Goal: Task Accomplishment & Management: Manage account settings

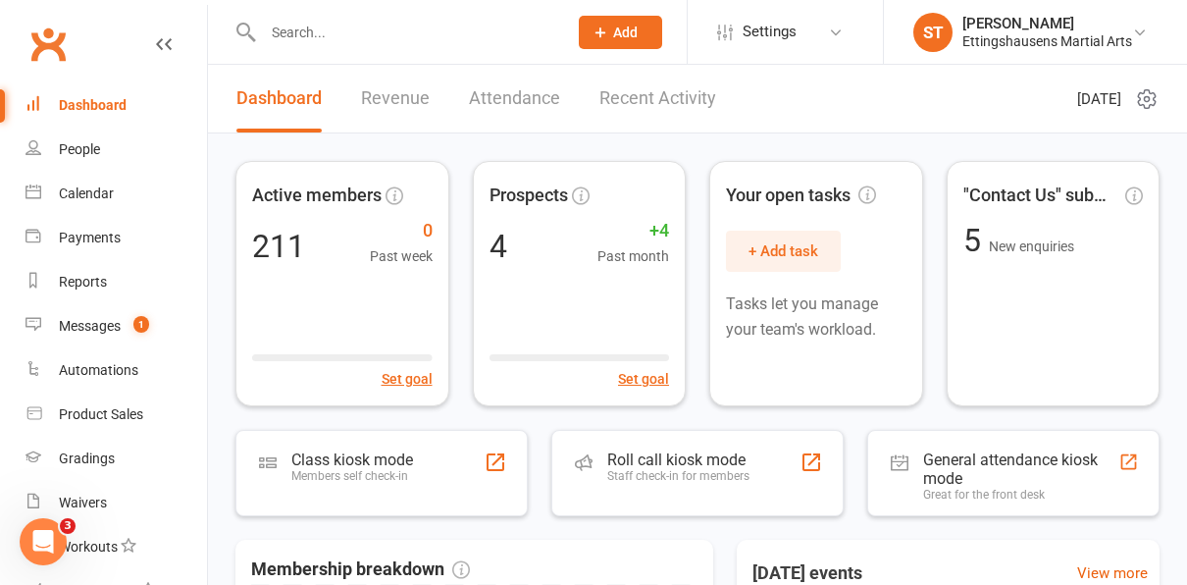
click at [321, 35] on input "text" at bounding box center [405, 32] width 296 height 27
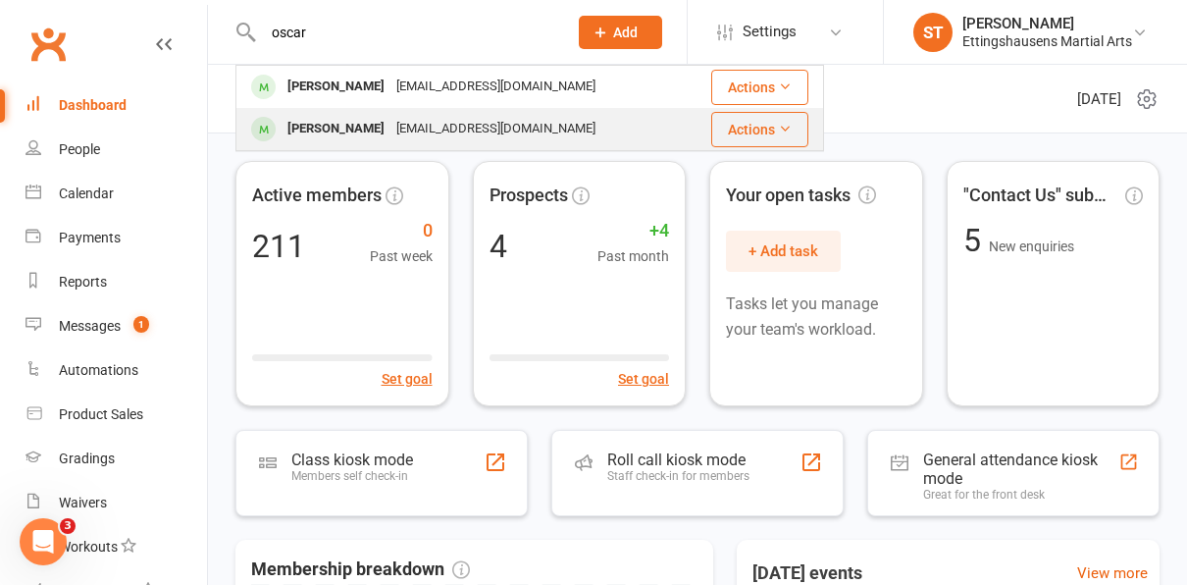
type input "oscar"
click at [360, 133] on div "[PERSON_NAME]" at bounding box center [336, 129] width 109 height 28
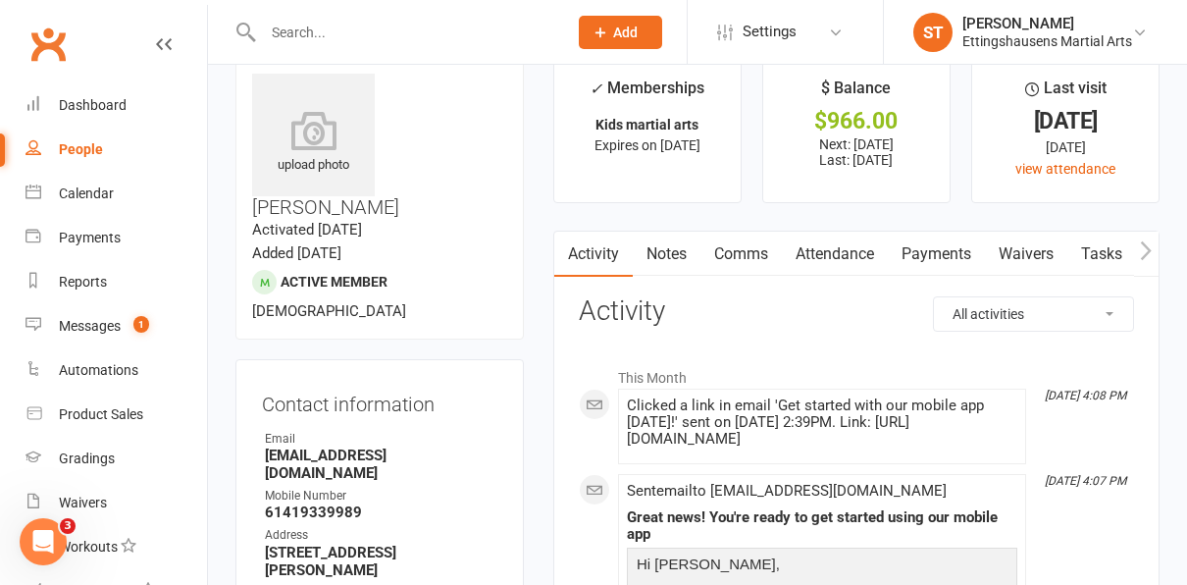
scroll to position [33, 0]
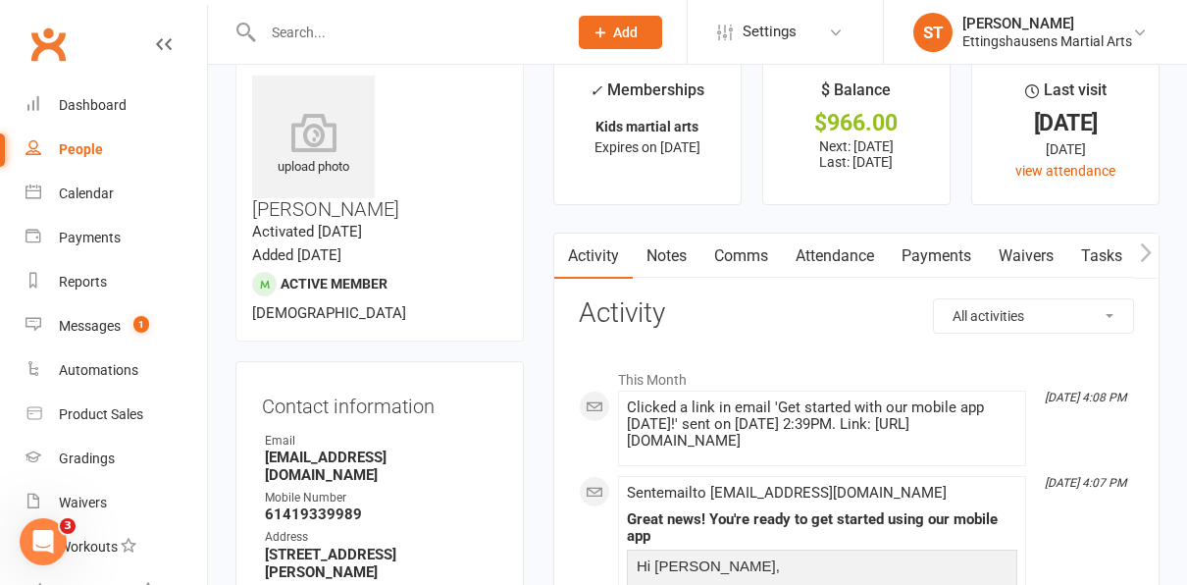
click at [966, 251] on link "Payments" at bounding box center [936, 256] width 97 height 45
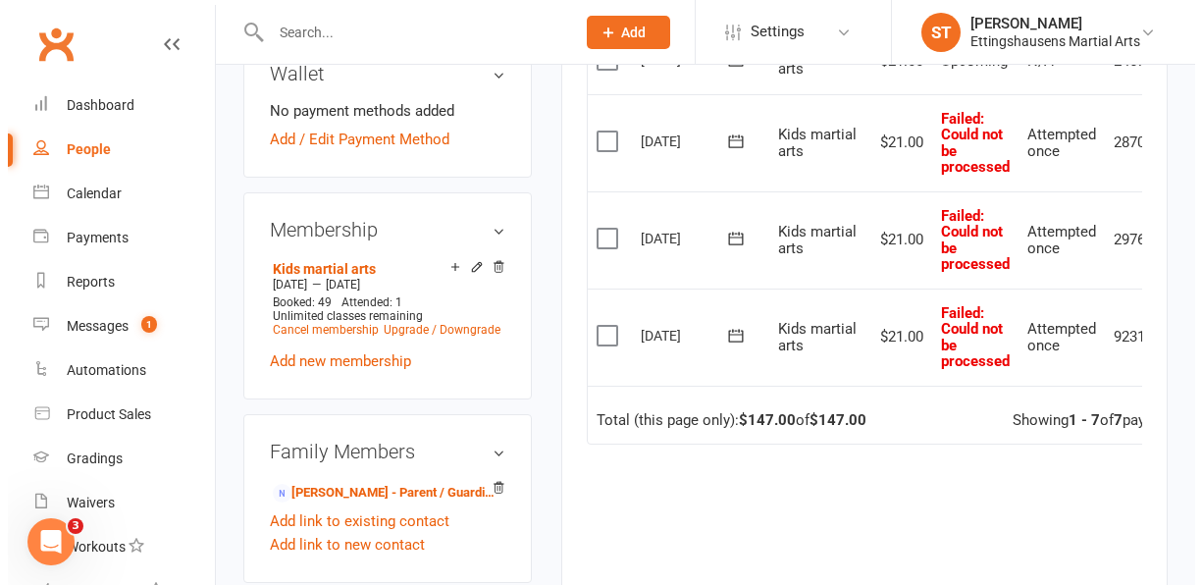
scroll to position [0, 77]
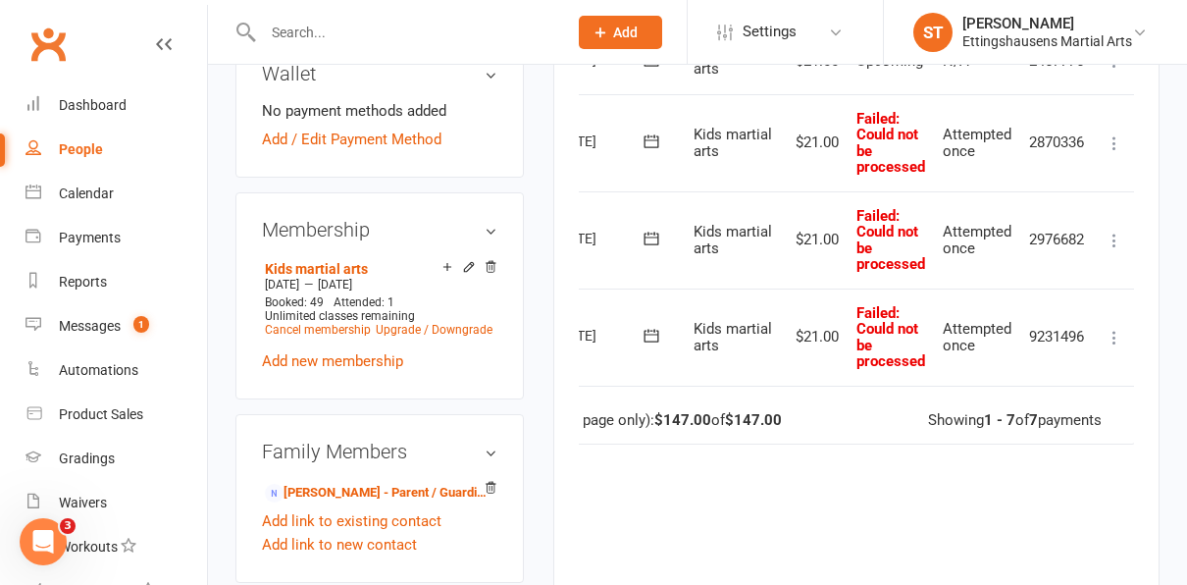
click at [1115, 335] on icon at bounding box center [1115, 338] width 20 height 20
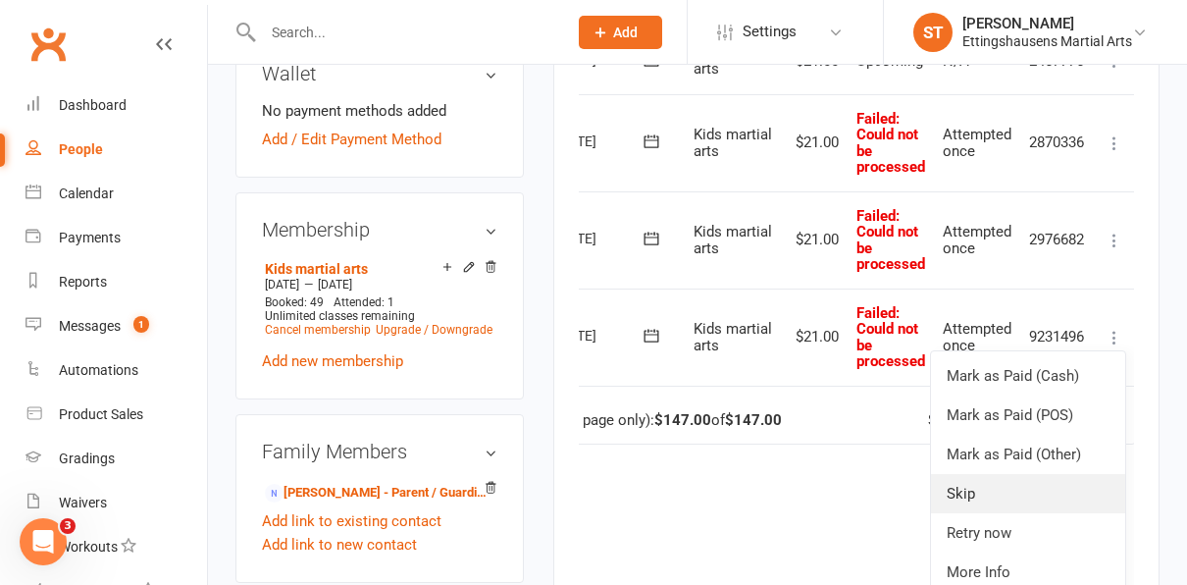
click at [1019, 496] on link "Skip" at bounding box center [1028, 493] width 194 height 39
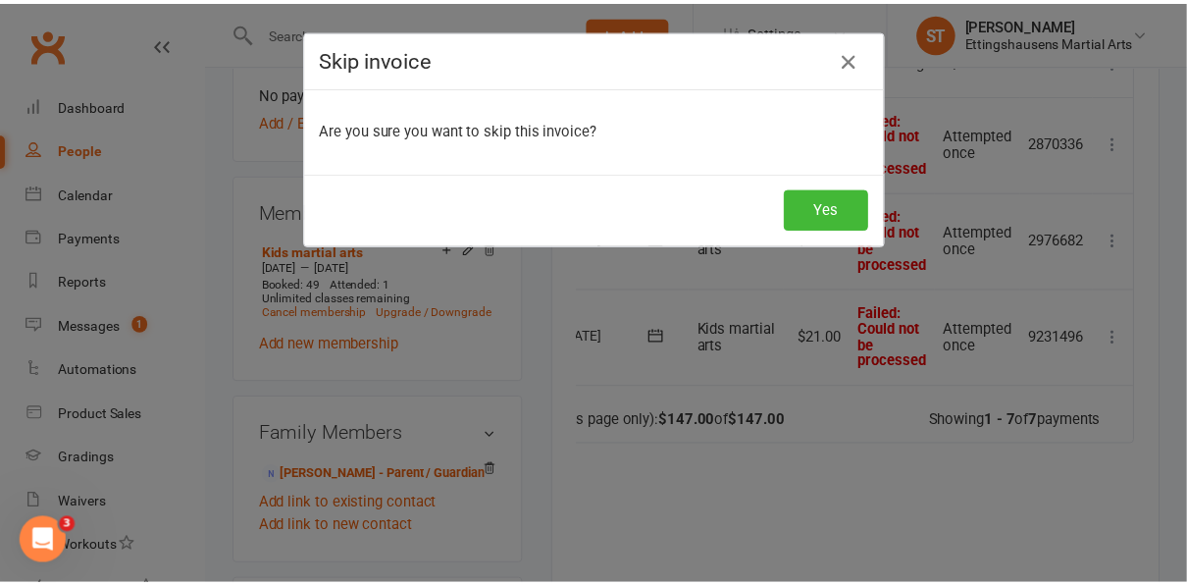
scroll to position [0, 68]
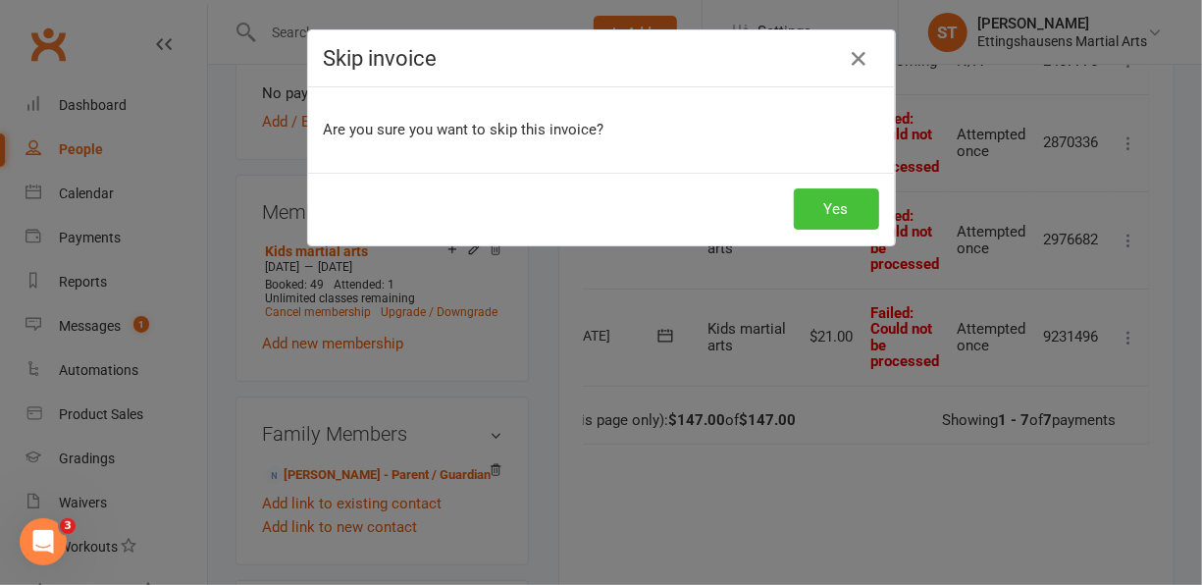
click at [829, 206] on button "Yes" at bounding box center [836, 208] width 85 height 41
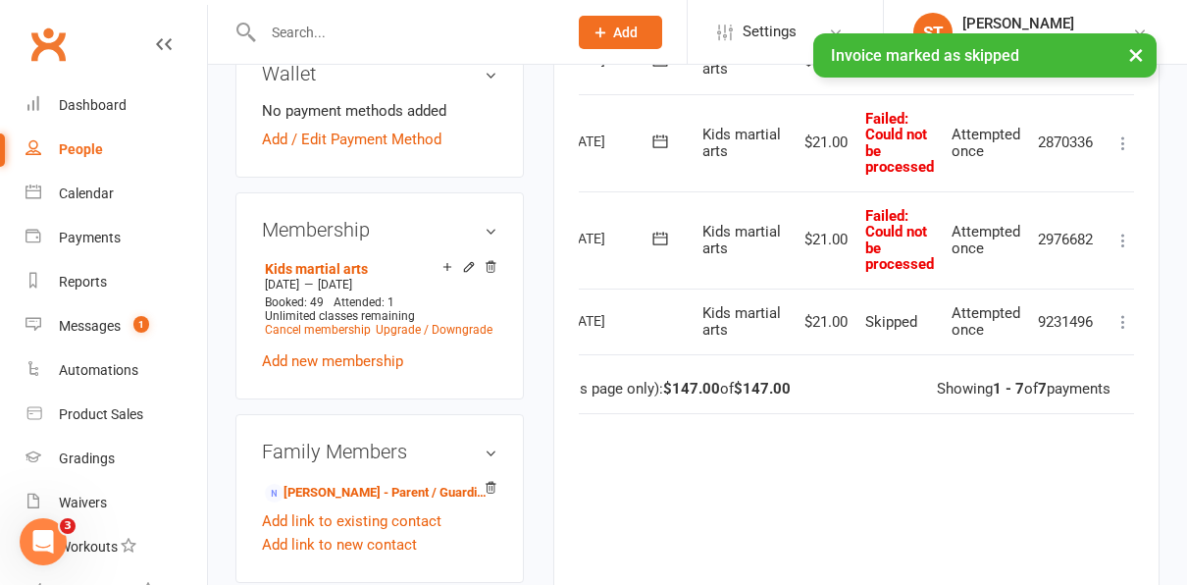
click at [1129, 236] on icon at bounding box center [1124, 241] width 20 height 20
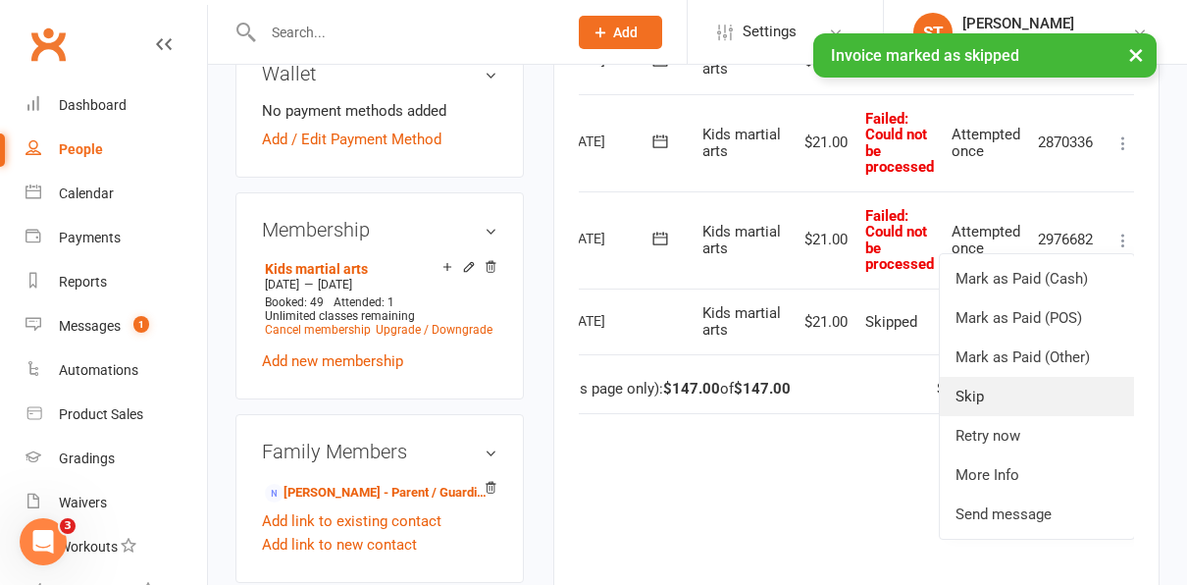
click at [971, 396] on link "Skip" at bounding box center [1037, 396] width 194 height 39
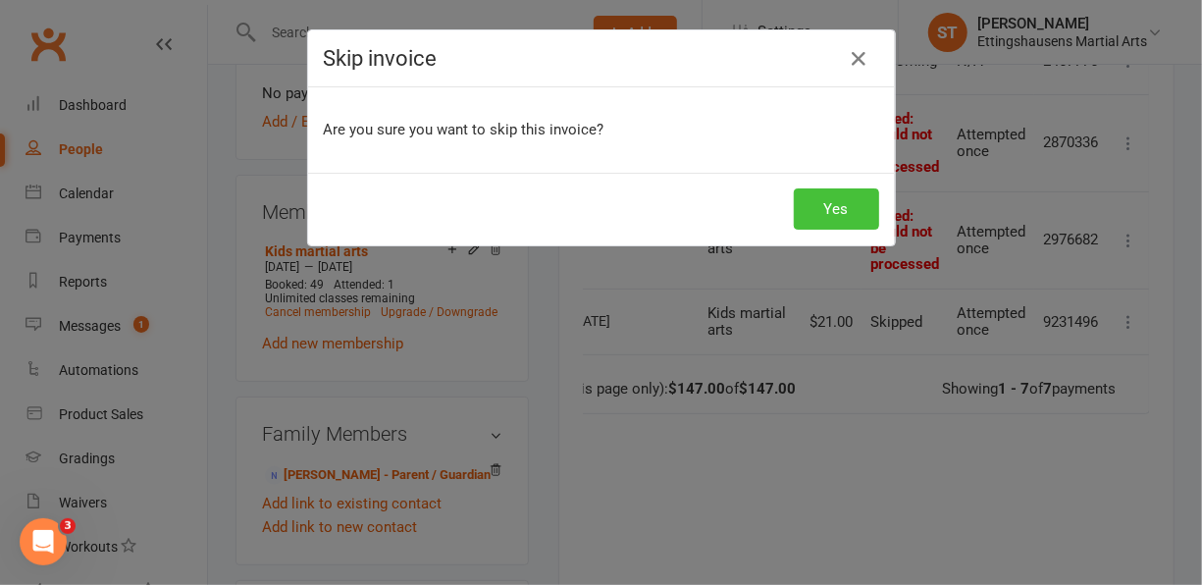
click at [828, 212] on button "Yes" at bounding box center [836, 208] width 85 height 41
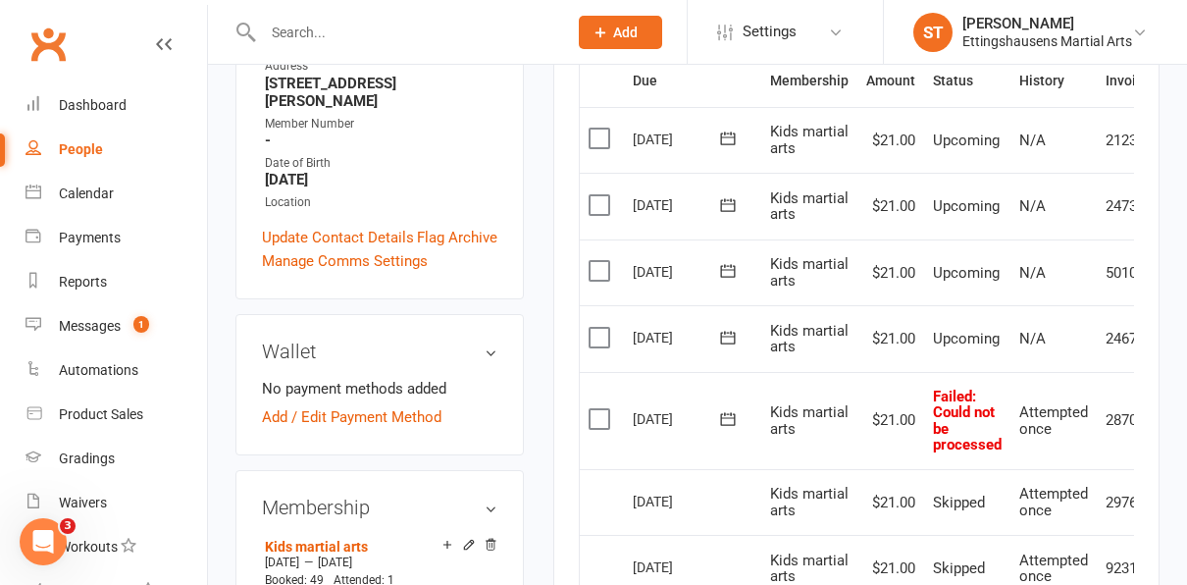
scroll to position [503, 0]
click at [91, 336] on link "Messages 1" at bounding box center [117, 326] width 182 height 44
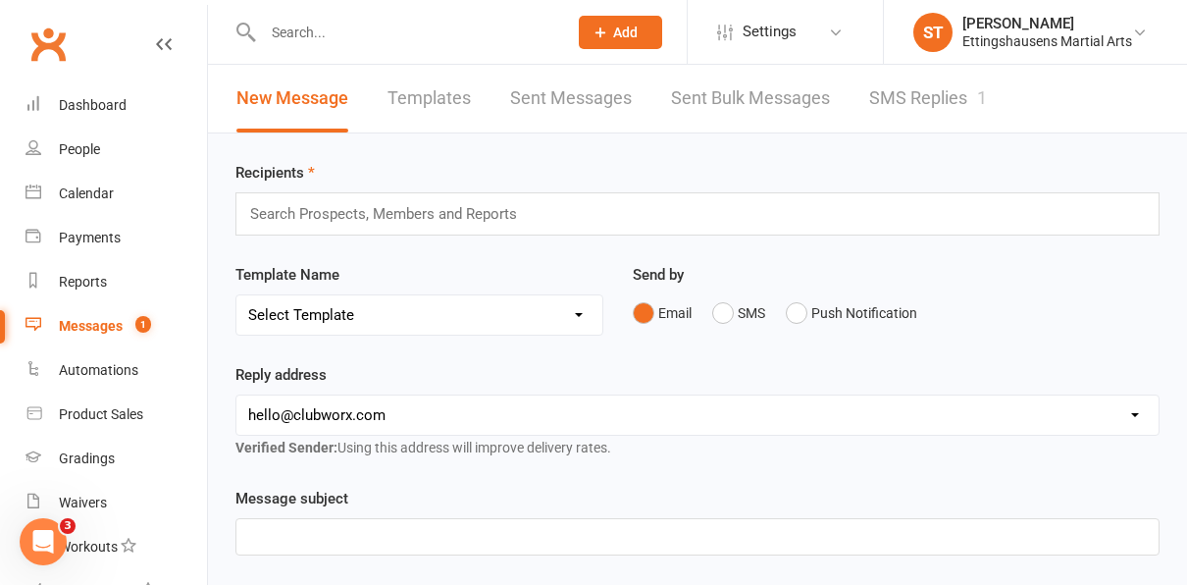
click at [905, 92] on link "SMS Replies 1" at bounding box center [928, 99] width 118 height 68
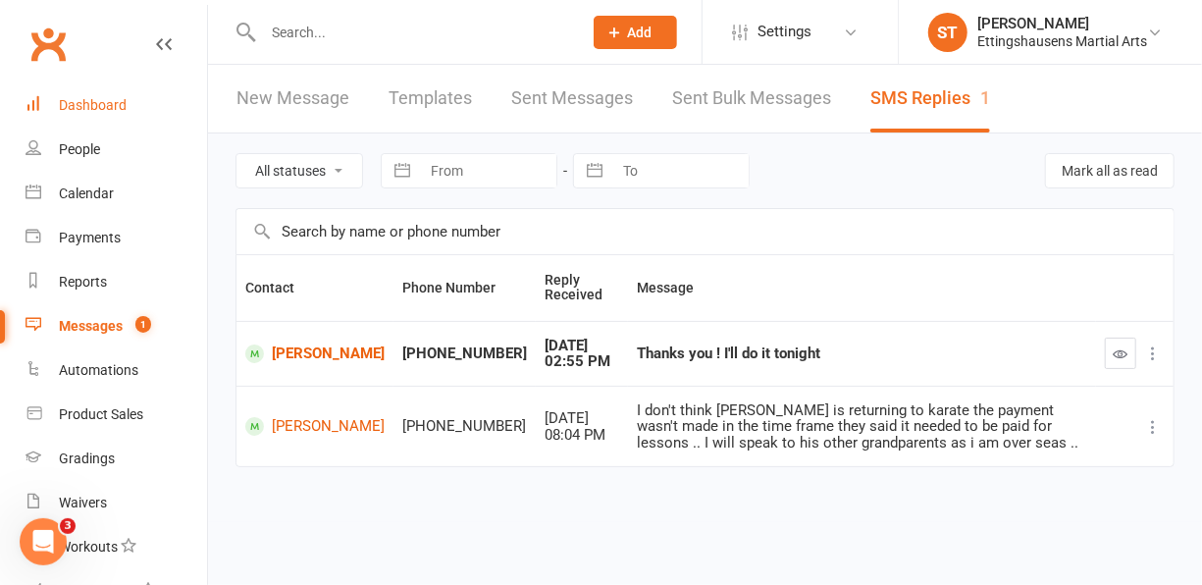
click at [103, 114] on link "Dashboard" at bounding box center [117, 105] width 182 height 44
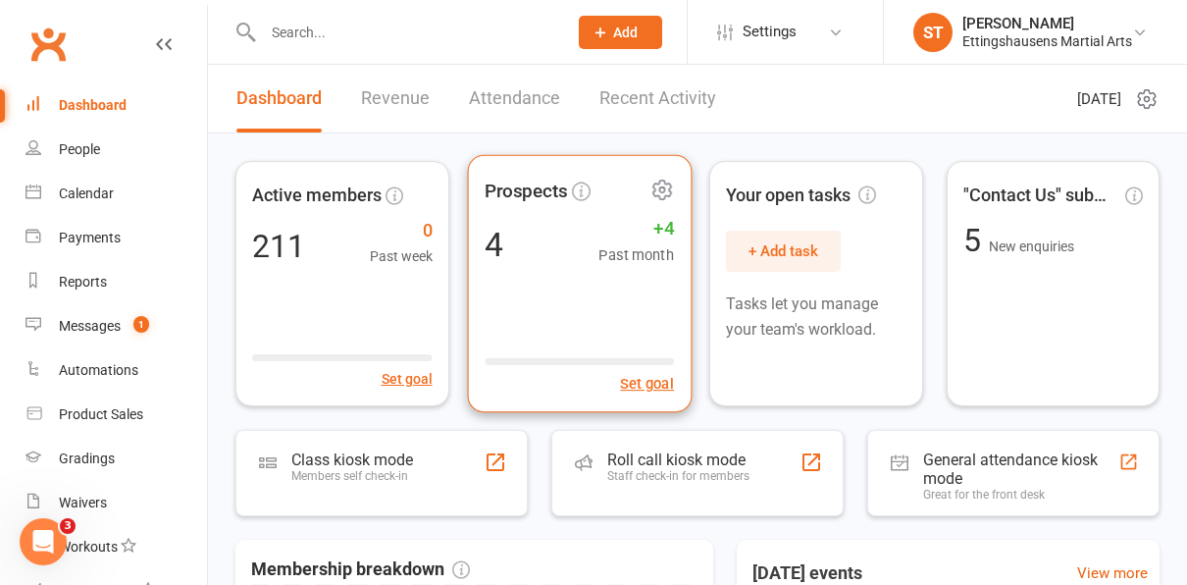
click at [588, 251] on div "4 +4 Past month" at bounding box center [579, 244] width 189 height 44
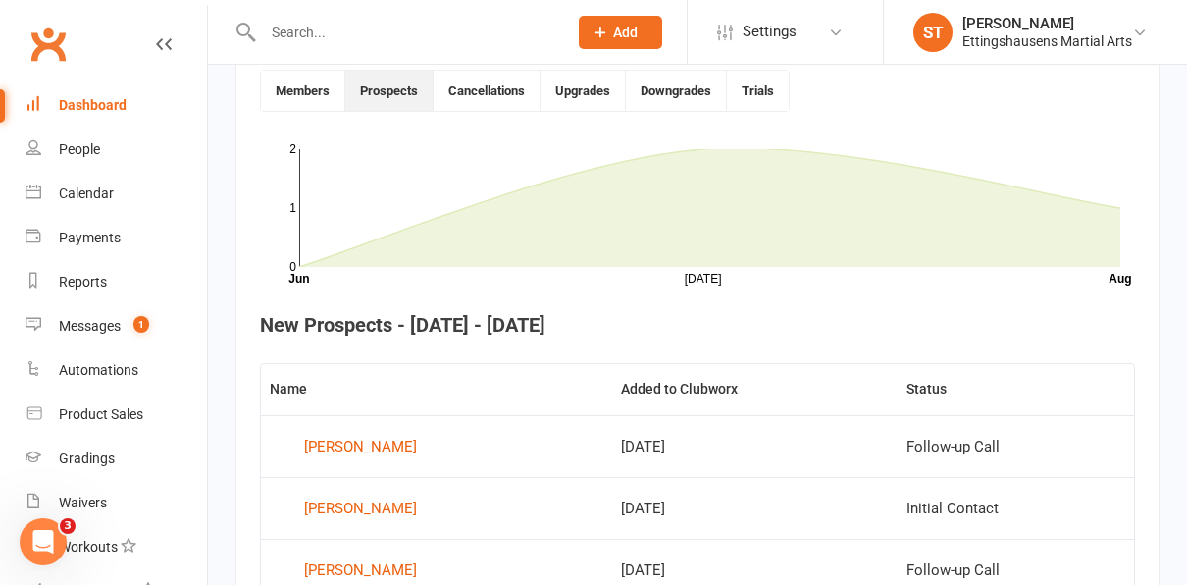
scroll to position [743, 0]
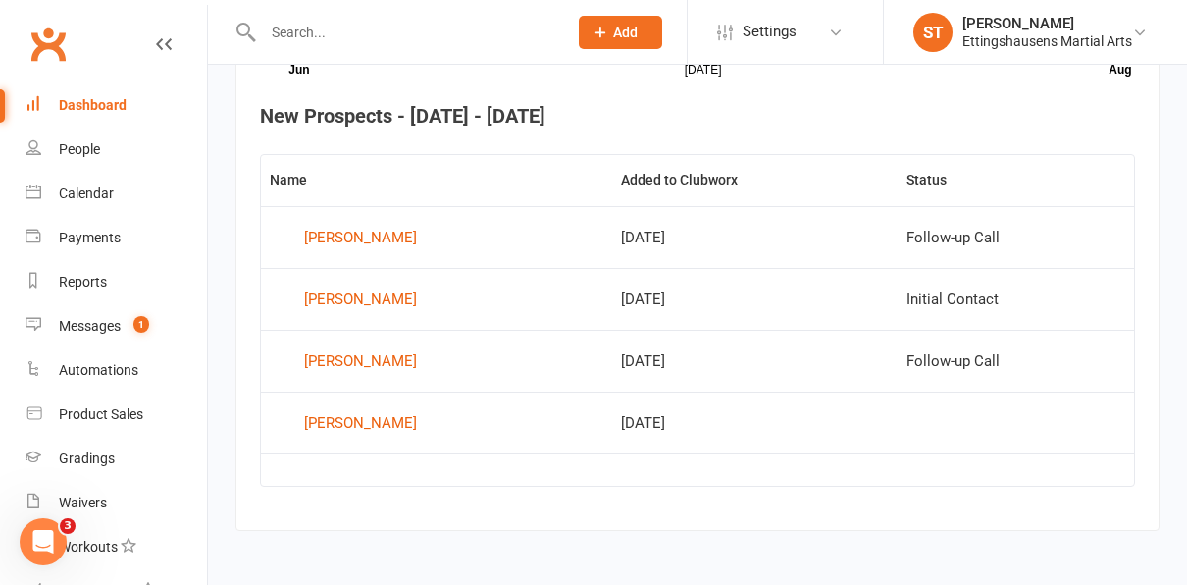
click at [71, 112] on div "Dashboard" at bounding box center [93, 105] width 68 height 16
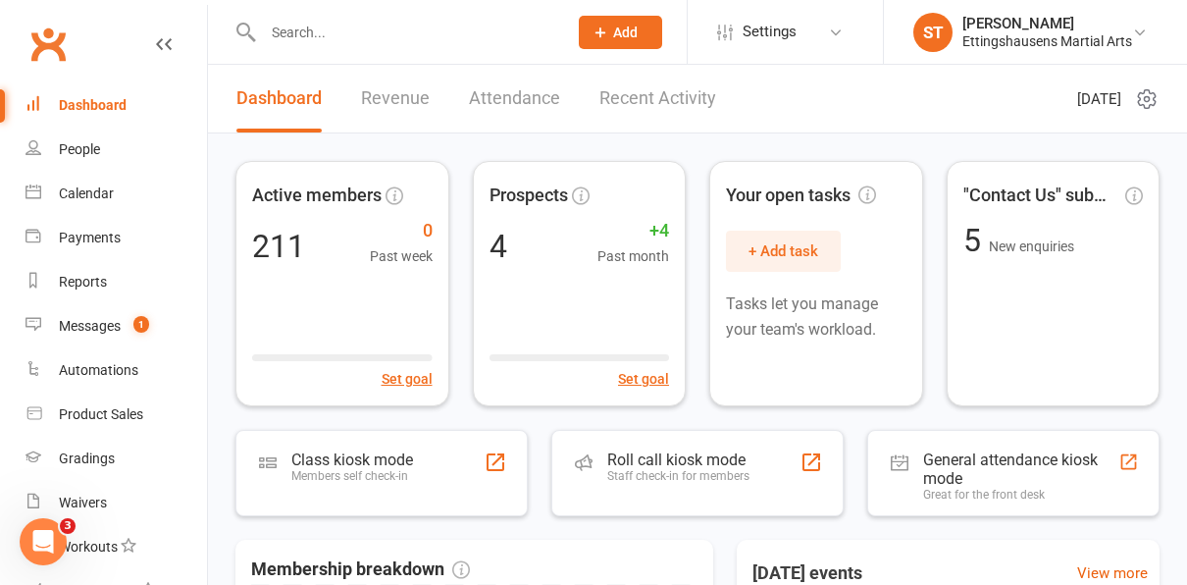
click at [71, 112] on div "Dashboard" at bounding box center [93, 105] width 68 height 16
click at [73, 118] on link "Dashboard" at bounding box center [117, 105] width 182 height 44
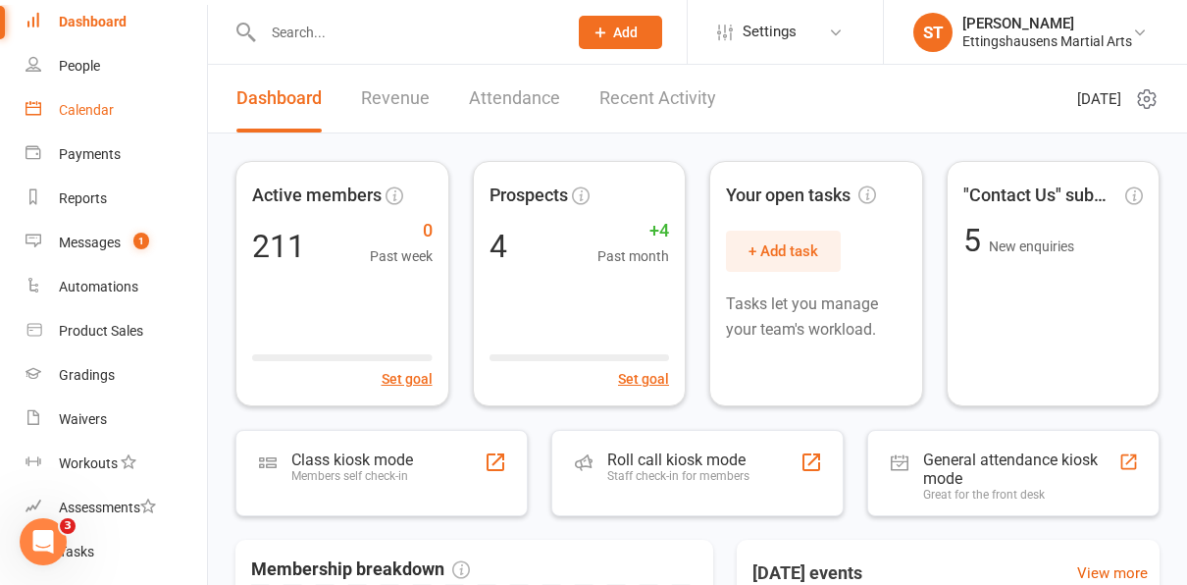
click at [73, 118] on div "Calendar" at bounding box center [86, 110] width 55 height 16
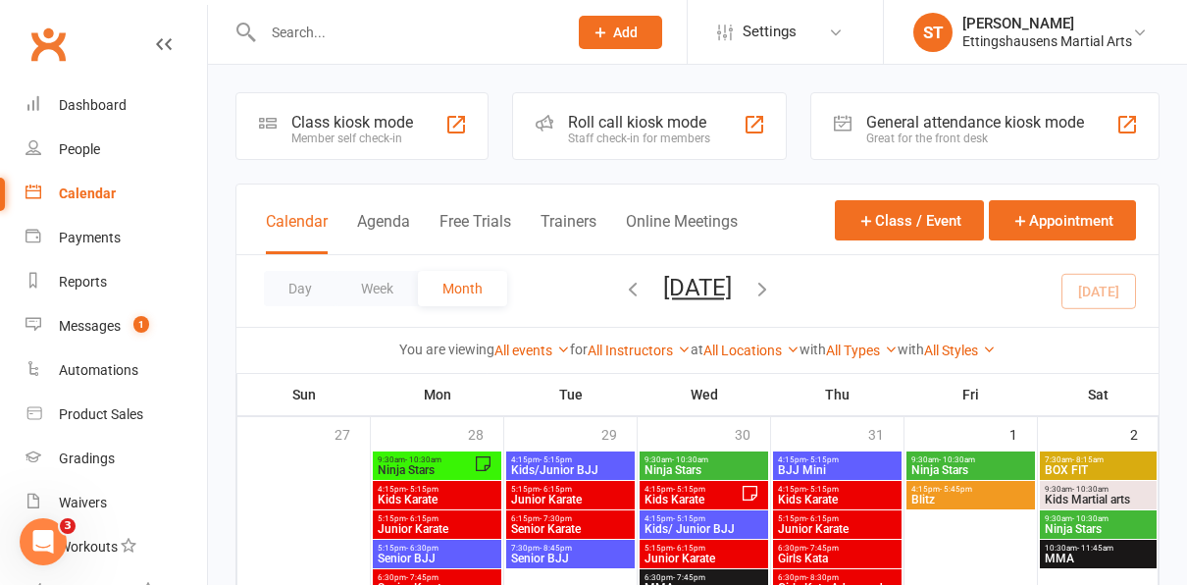
click at [338, 44] on input "text" at bounding box center [405, 32] width 296 height 27
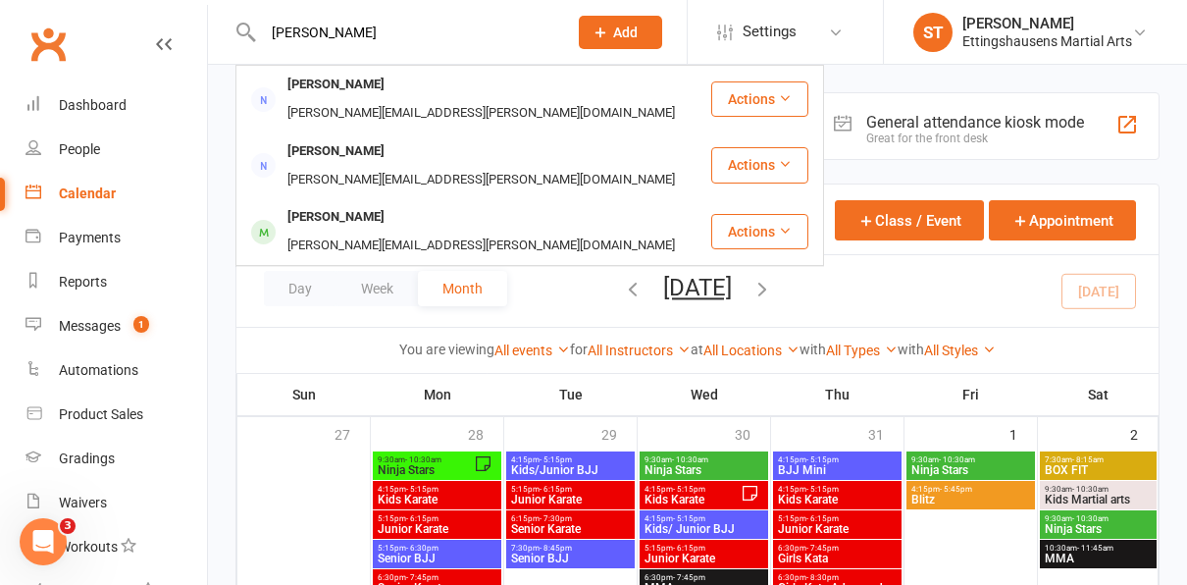
type input "[PERSON_NAME]"
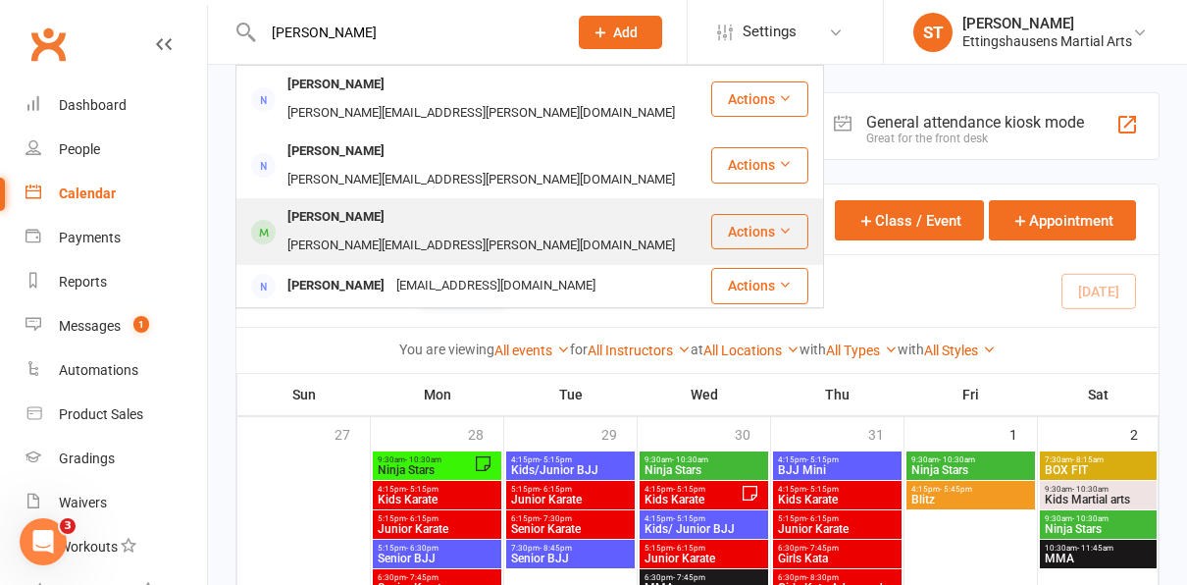
click at [353, 203] on div "[PERSON_NAME]" at bounding box center [336, 217] width 109 height 28
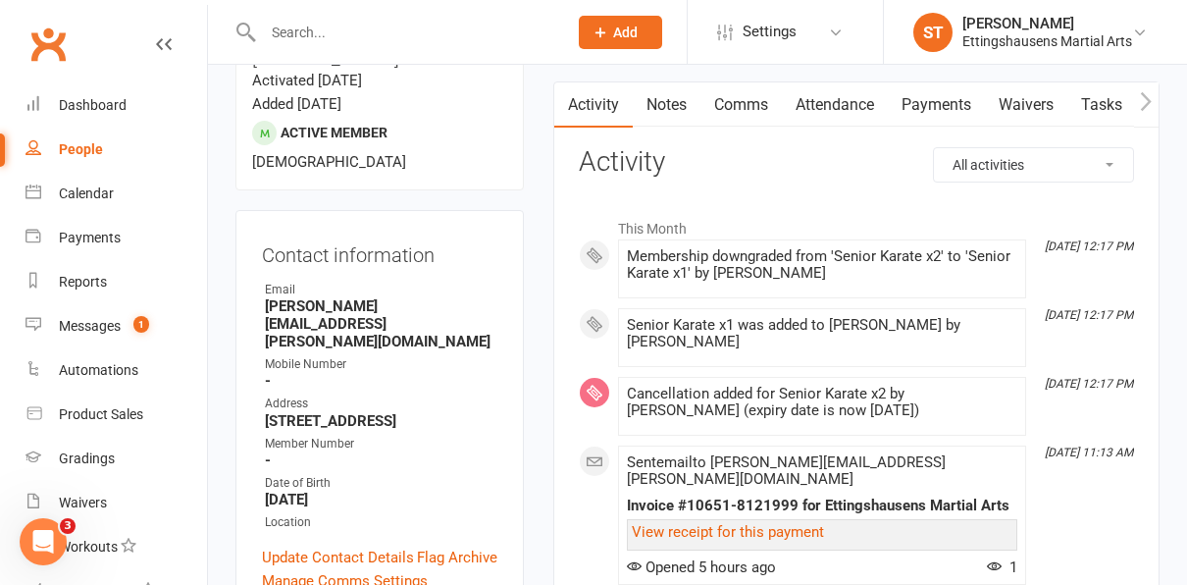
scroll to position [186, 0]
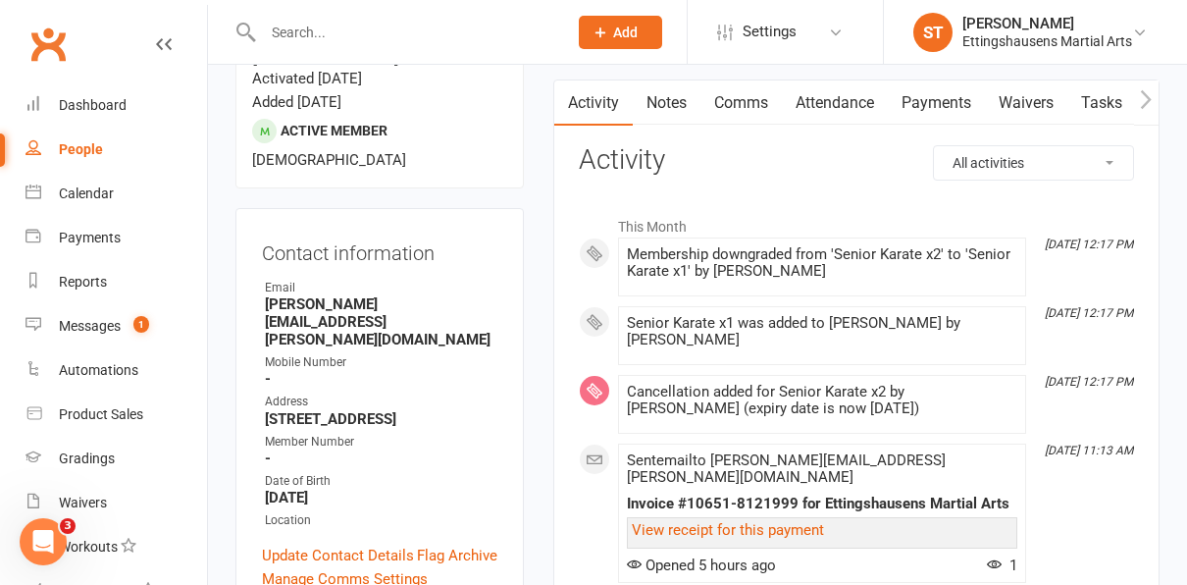
click at [931, 107] on link "Payments" at bounding box center [936, 102] width 97 height 45
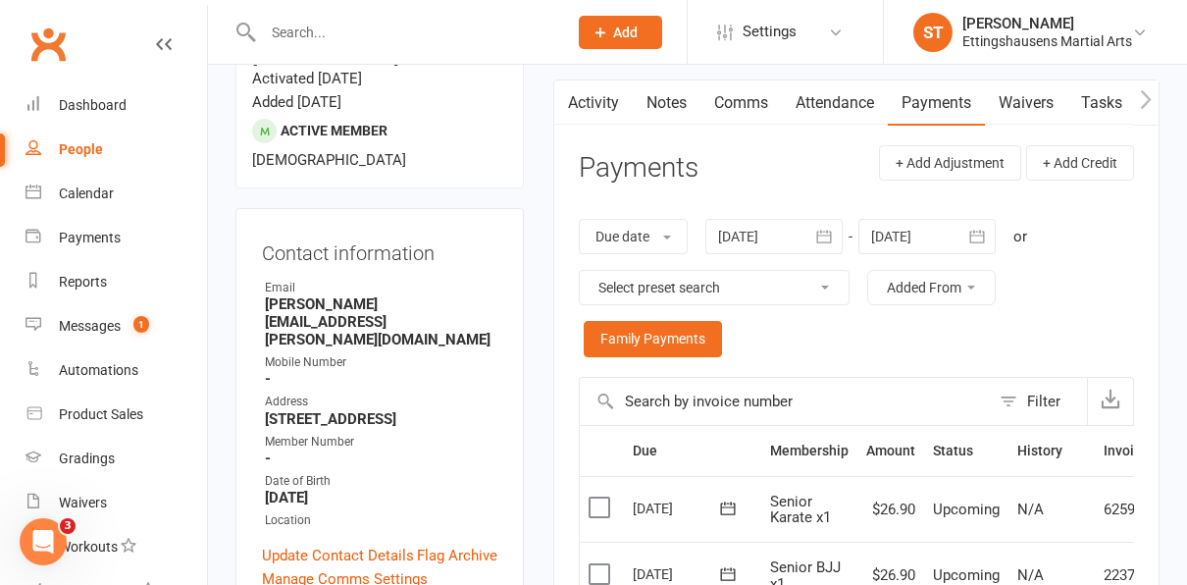
scroll to position [0, 75]
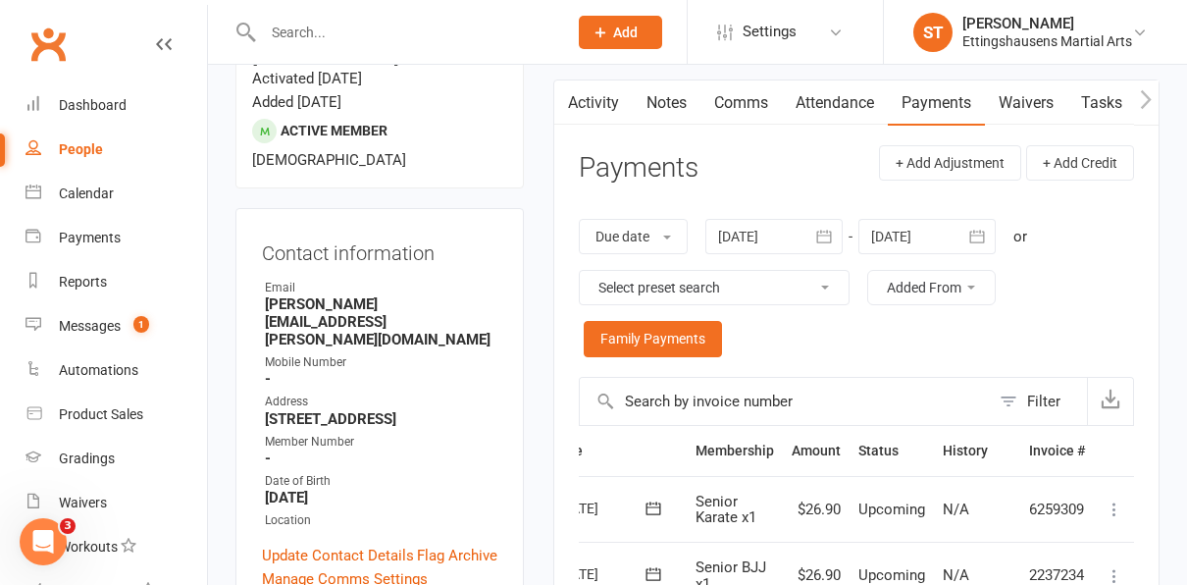
click at [693, 354] on div "Due date Due date Date paid Date failed Date settled [DATE] [DATE] Sun Mon Tue …" at bounding box center [856, 288] width 555 height 178
click at [690, 346] on link "Family Payments" at bounding box center [653, 338] width 138 height 35
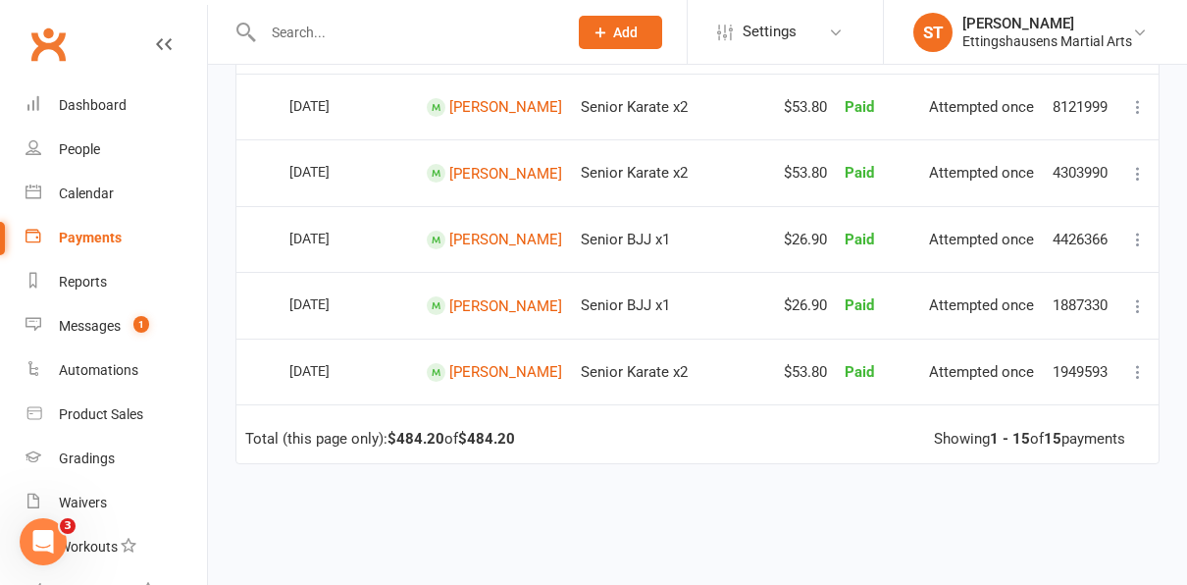
scroll to position [906, 0]
click at [1134, 363] on icon at bounding box center [1138, 371] width 20 height 20
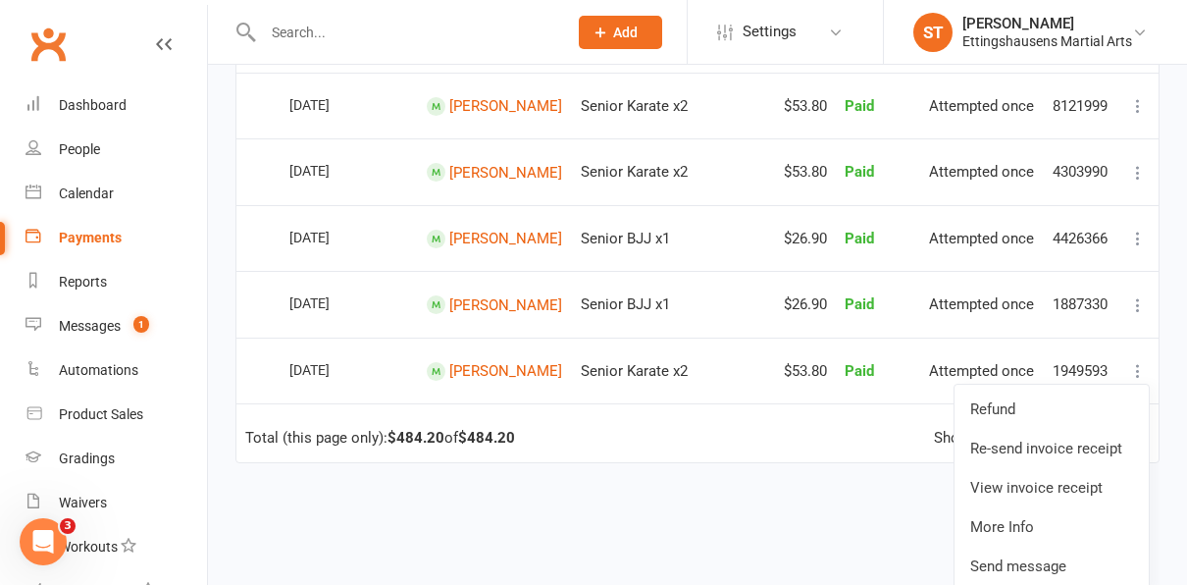
click at [680, 493] on div "Due Contact Membership Location Amount Status History Invoice # Select this [DA…" at bounding box center [697, 33] width 924 height 1365
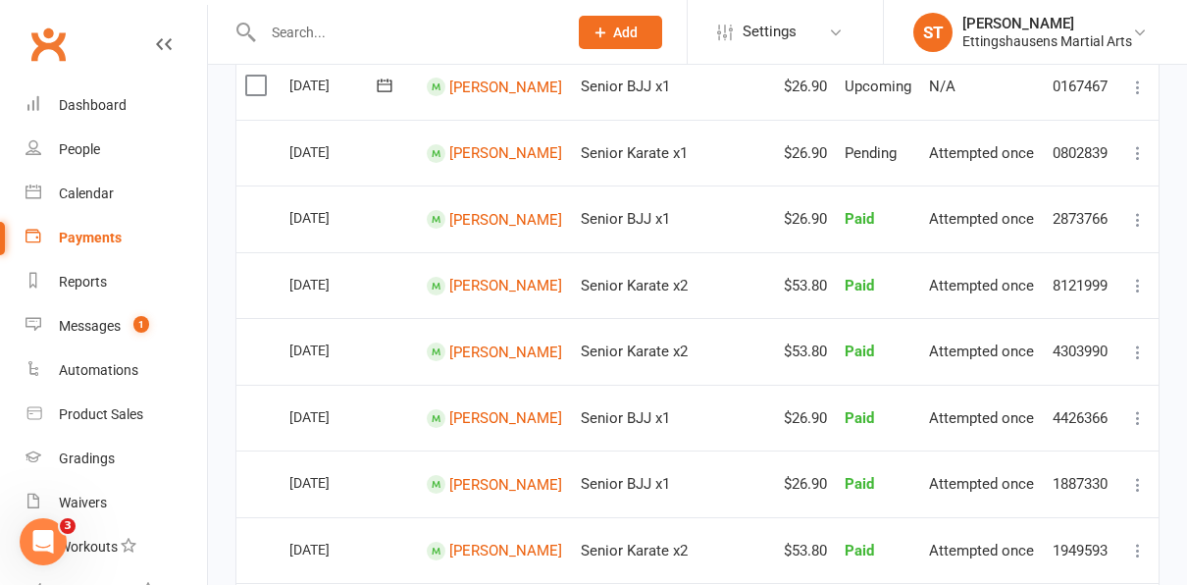
scroll to position [772, 0]
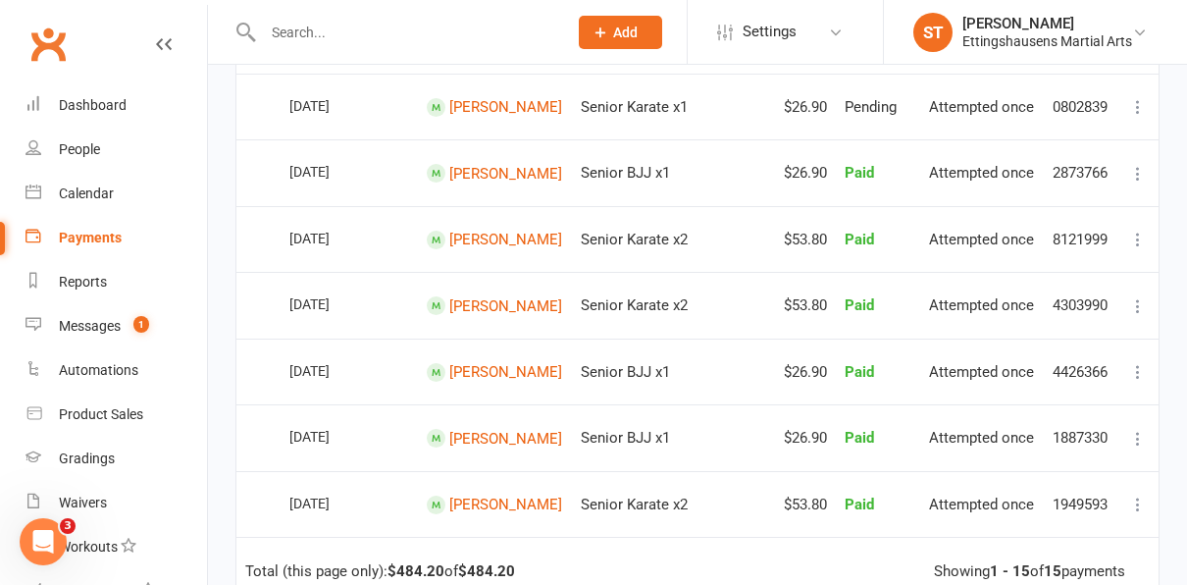
click at [1136, 237] on icon at bounding box center [1138, 240] width 20 height 20
